Goal: Task Accomplishment & Management: Manage account settings

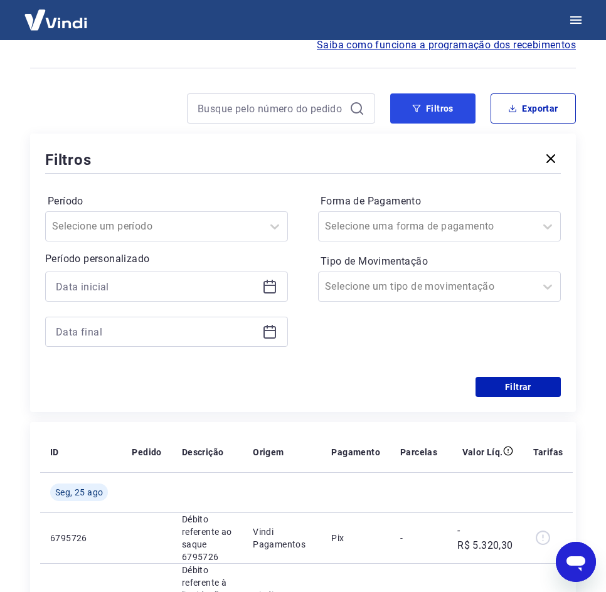
scroll to position [63, 0]
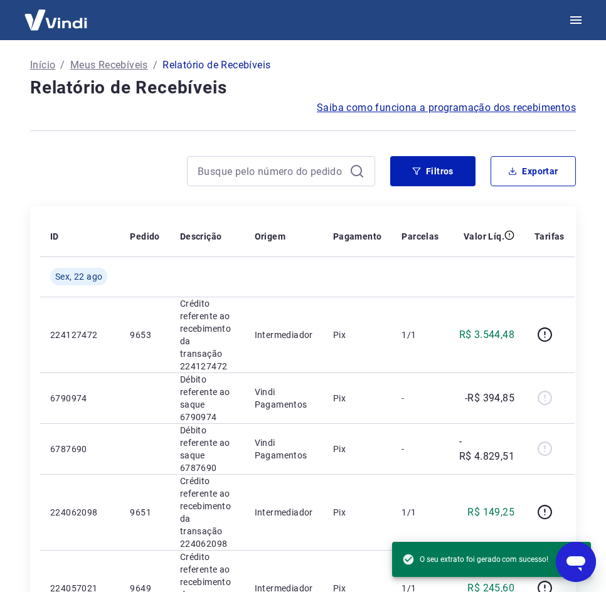
scroll to position [0, 155]
click at [430, 168] on button "Filtros" at bounding box center [432, 171] width 85 height 30
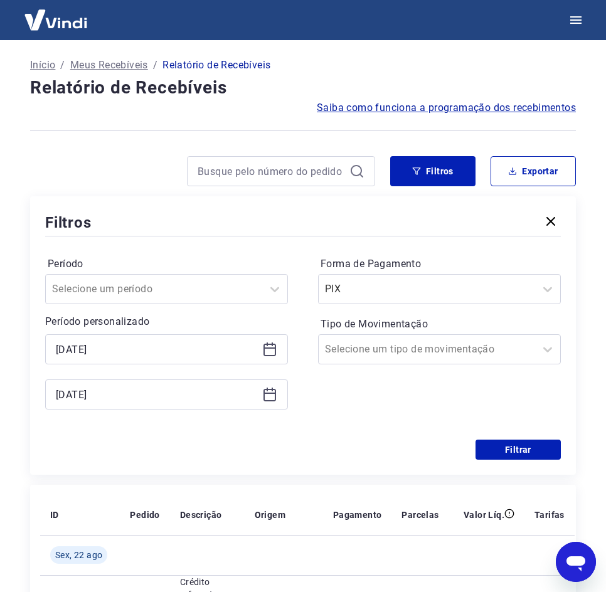
click at [264, 345] on icon at bounding box center [269, 350] width 13 height 13
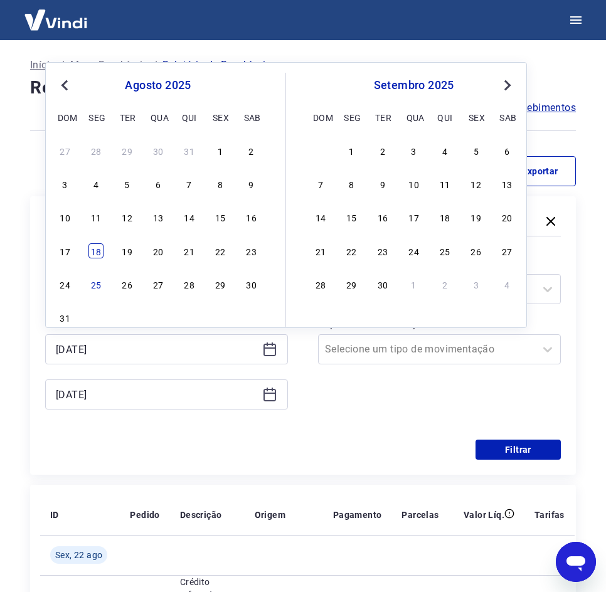
click at [103, 251] on div "18" at bounding box center [95, 250] width 15 height 15
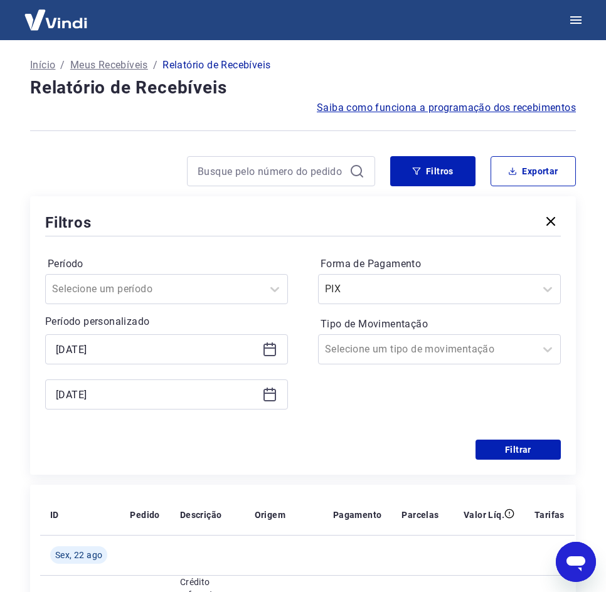
click at [273, 394] on icon at bounding box center [269, 392] width 13 height 1
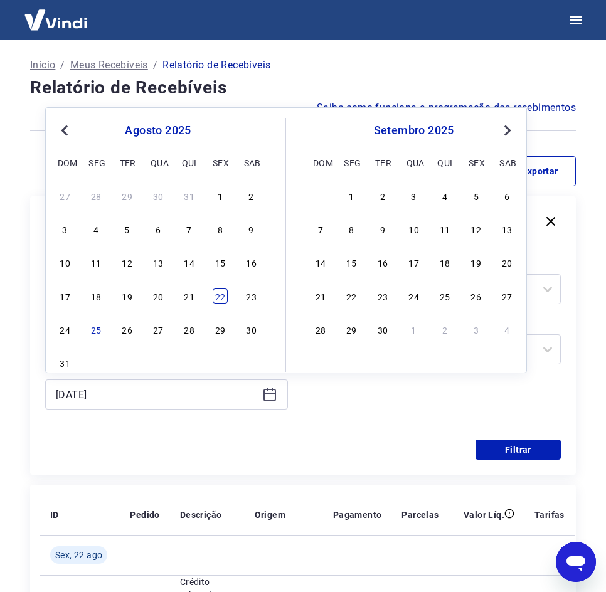
click at [221, 290] on div "22" at bounding box center [219, 295] width 15 height 15
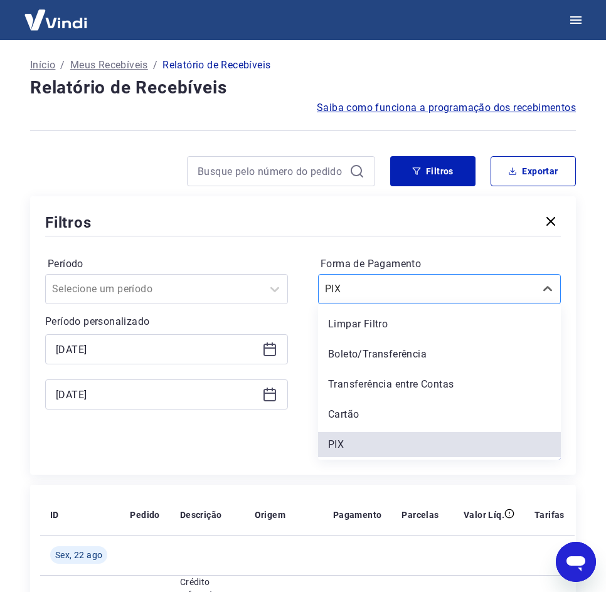
click at [466, 300] on div "PIX" at bounding box center [426, 289] width 216 height 23
click at [369, 426] on div "Cartão" at bounding box center [439, 414] width 243 height 25
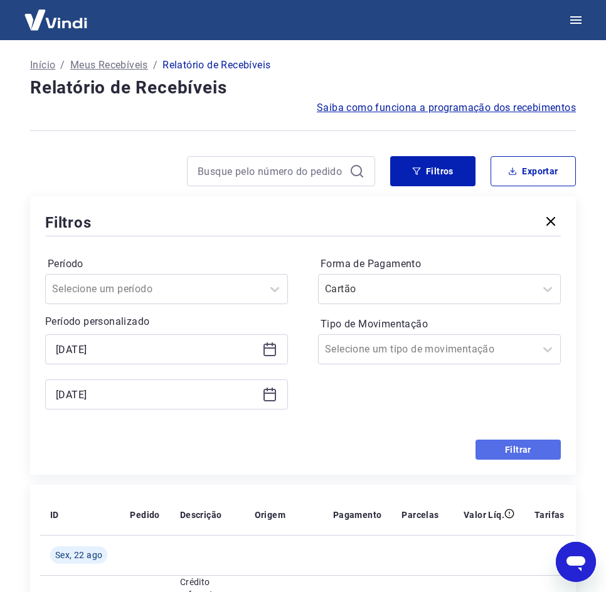
click at [495, 450] on button "Filtrar" at bounding box center [517, 449] width 85 height 20
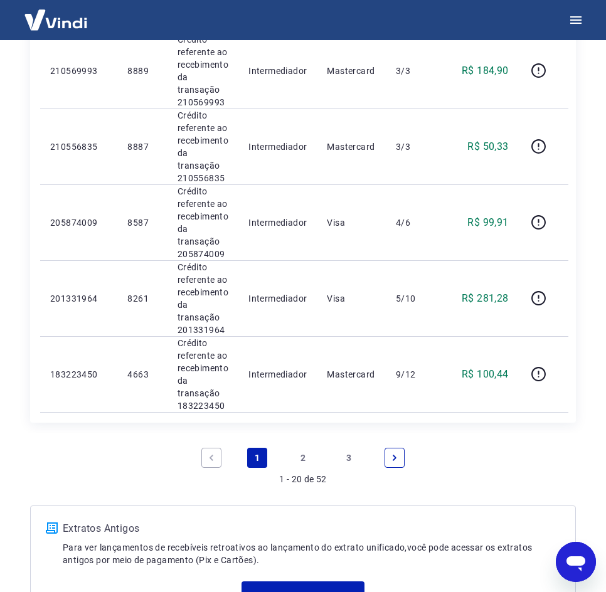
scroll to position [1546, 0]
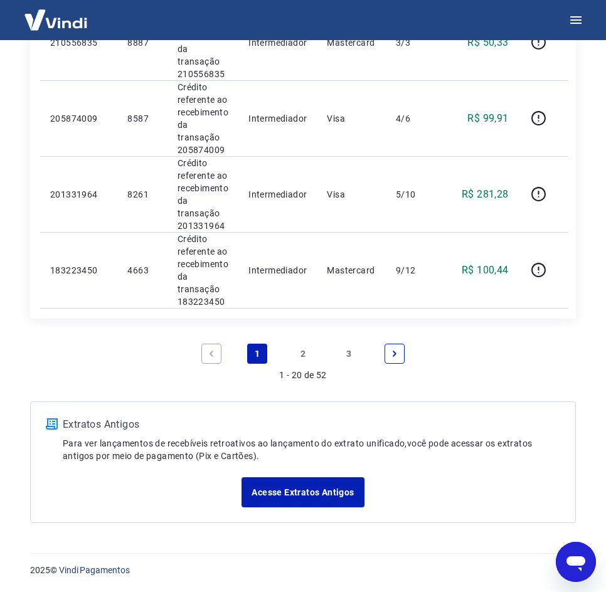
click at [354, 347] on link "3" at bounding box center [348, 354] width 20 height 20
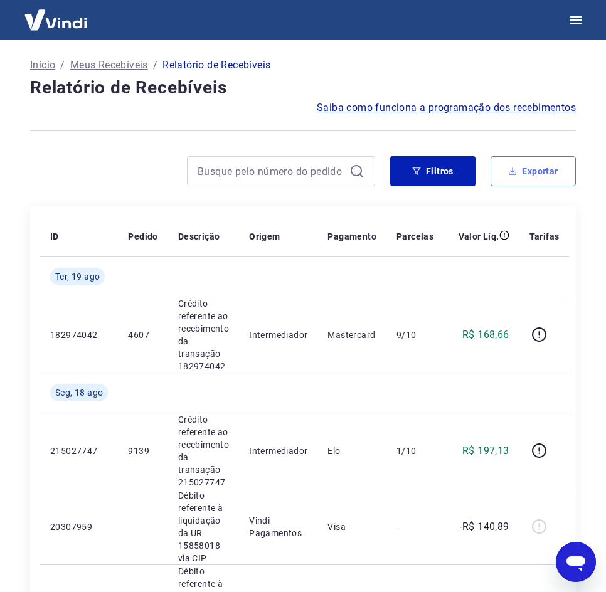
click at [536, 170] on button "Exportar" at bounding box center [532, 171] width 85 height 30
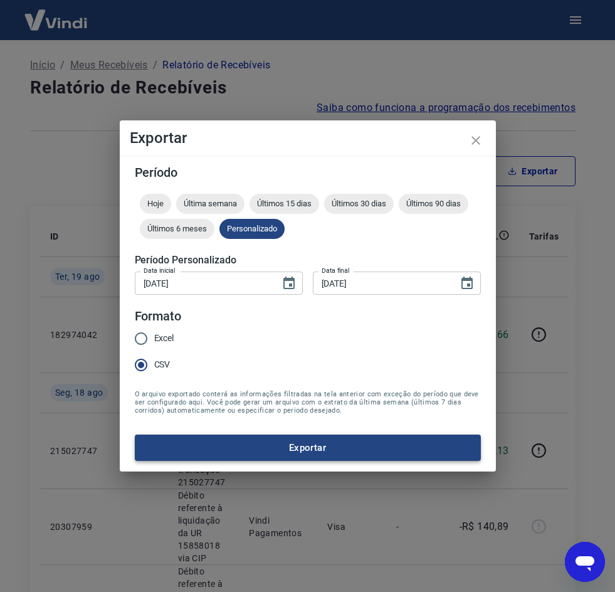
click at [280, 452] on button "Exportar" at bounding box center [308, 447] width 346 height 26
